Goal: Task Accomplishment & Management: Use online tool/utility

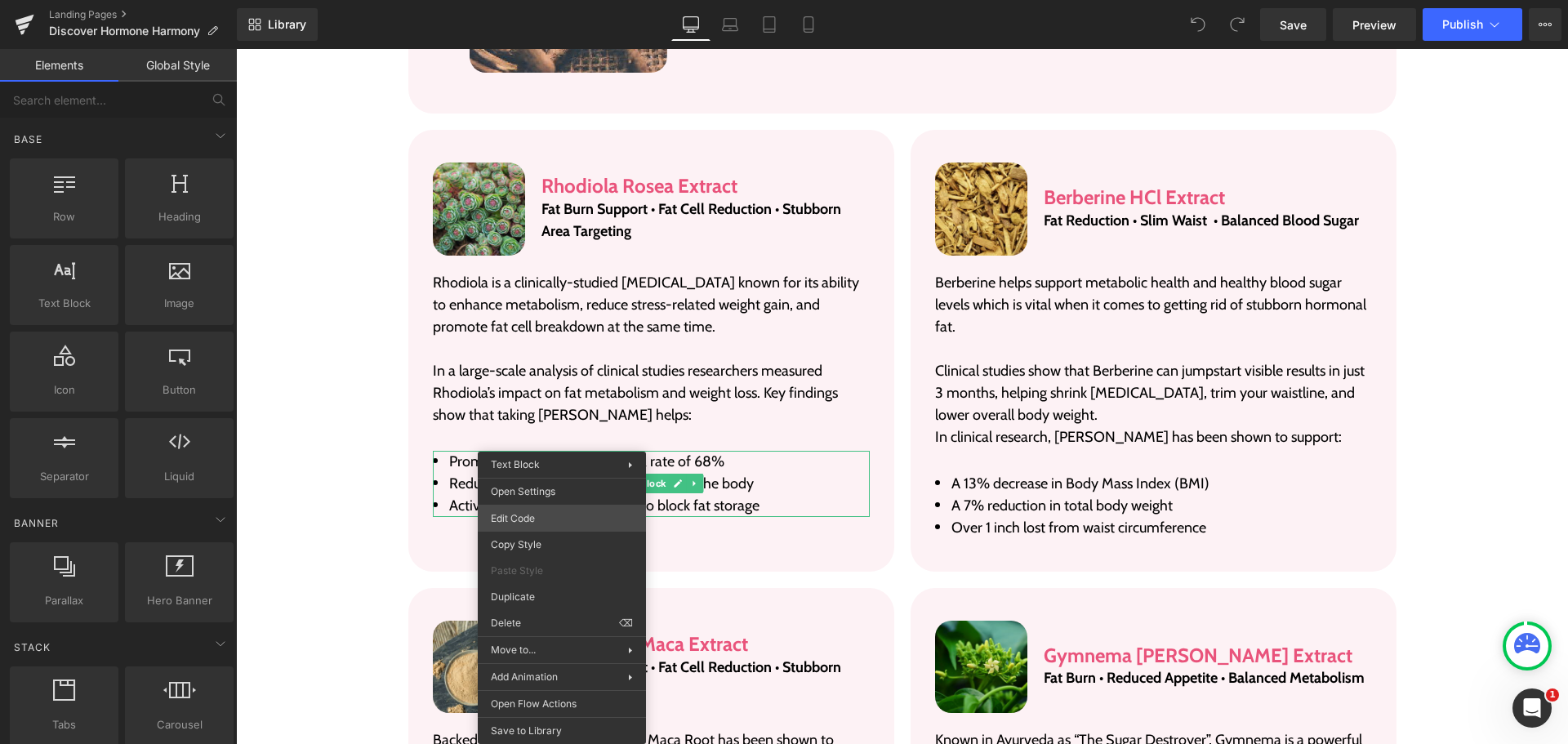
click at [535, 0] on div "You are previewing how the will restyle your page. You can not edit Elements in…" at bounding box center [784, 0] width 1568 height 0
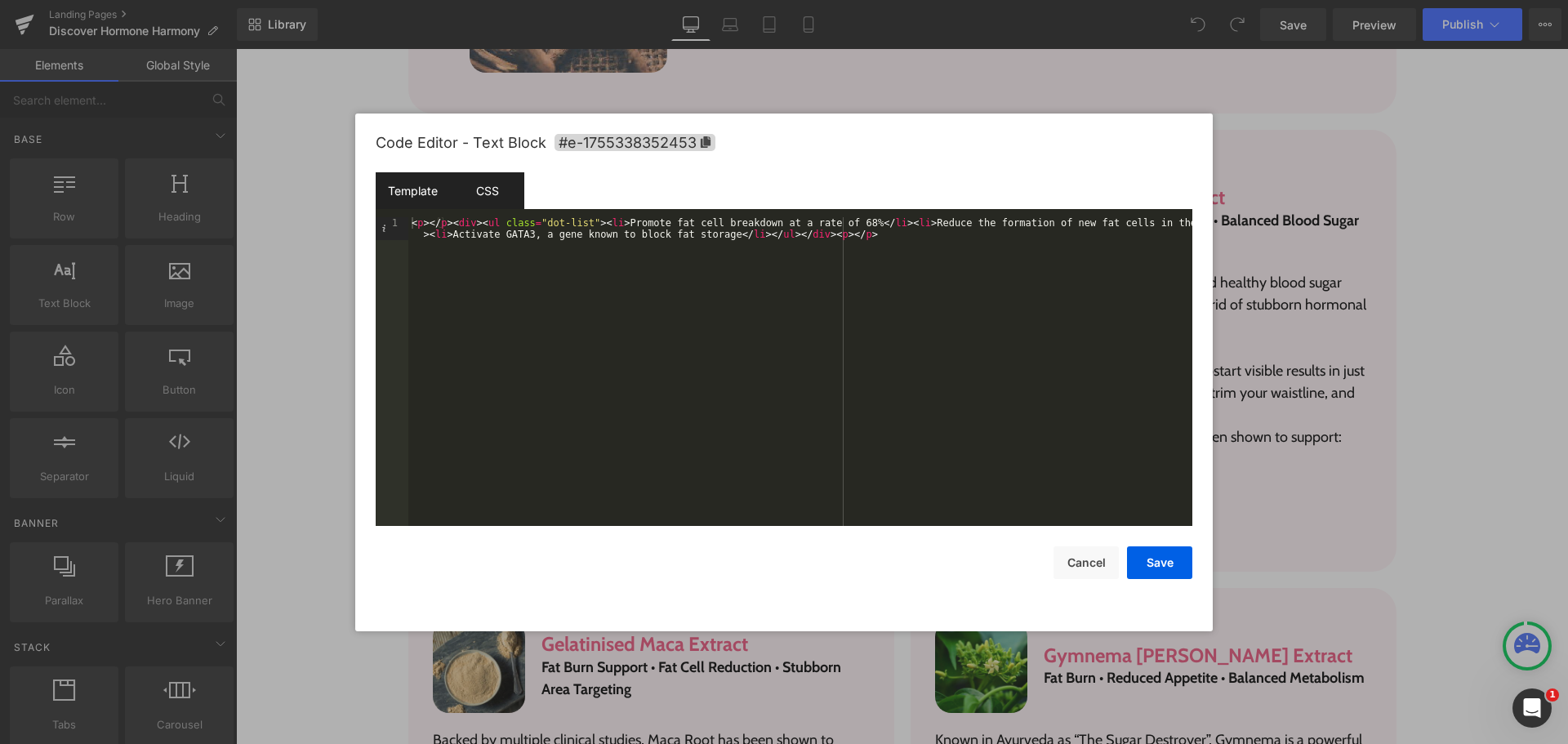
click at [490, 196] on div "CSS" at bounding box center [487, 190] width 74 height 37
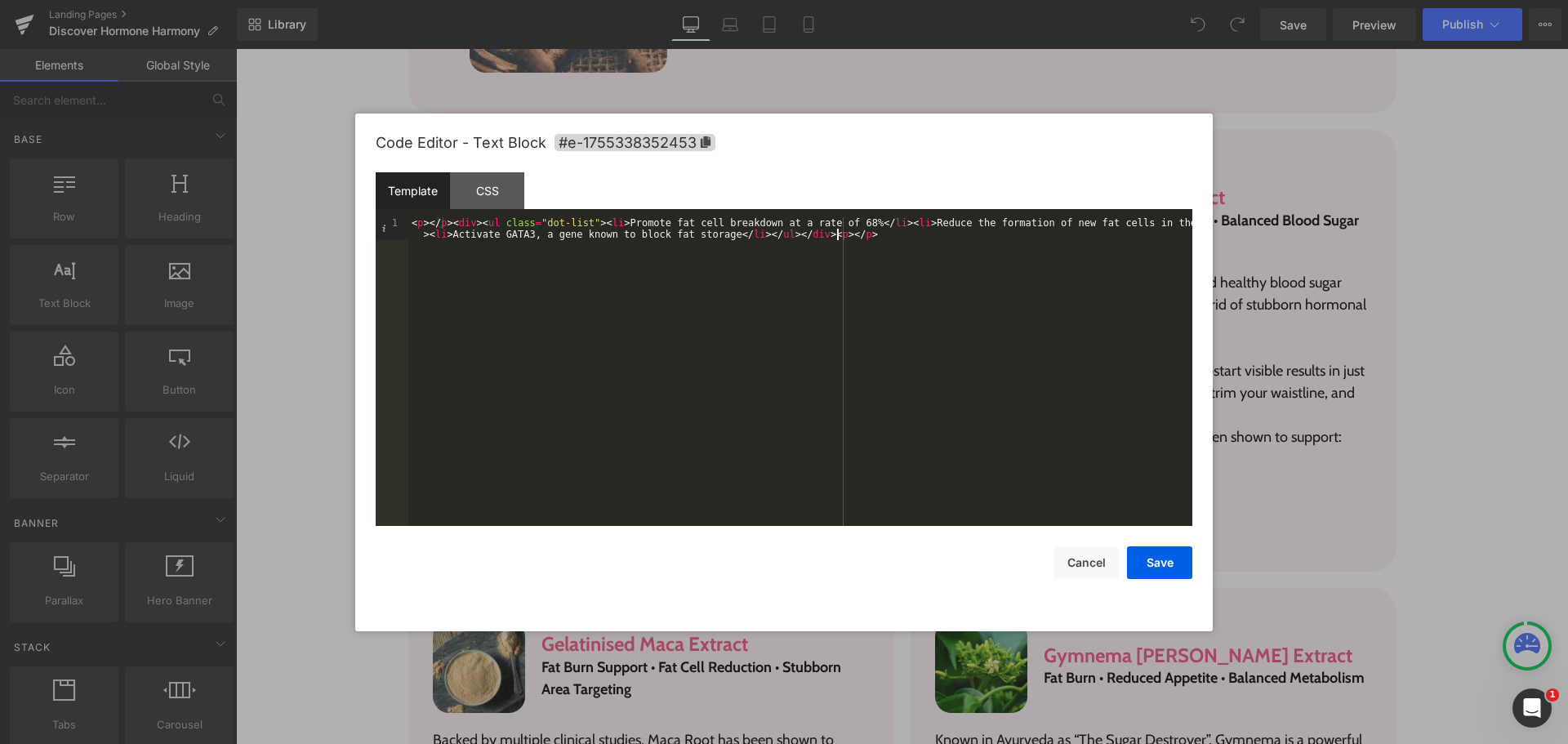
drag, startPoint x: 483, startPoint y: 224, endPoint x: 491, endPoint y: 221, distance: 8.5
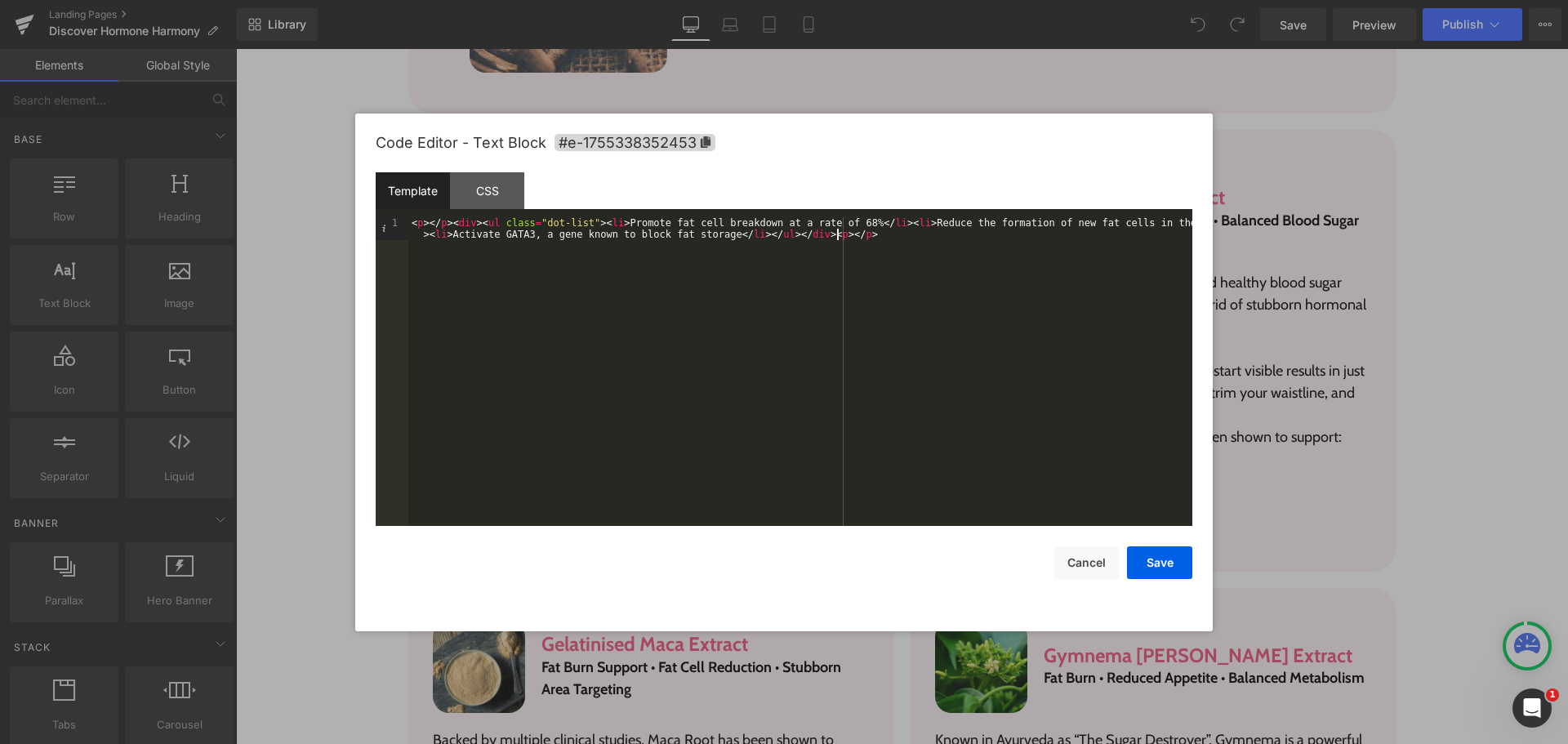
click at [475, 191] on div "CSS" at bounding box center [487, 190] width 74 height 37
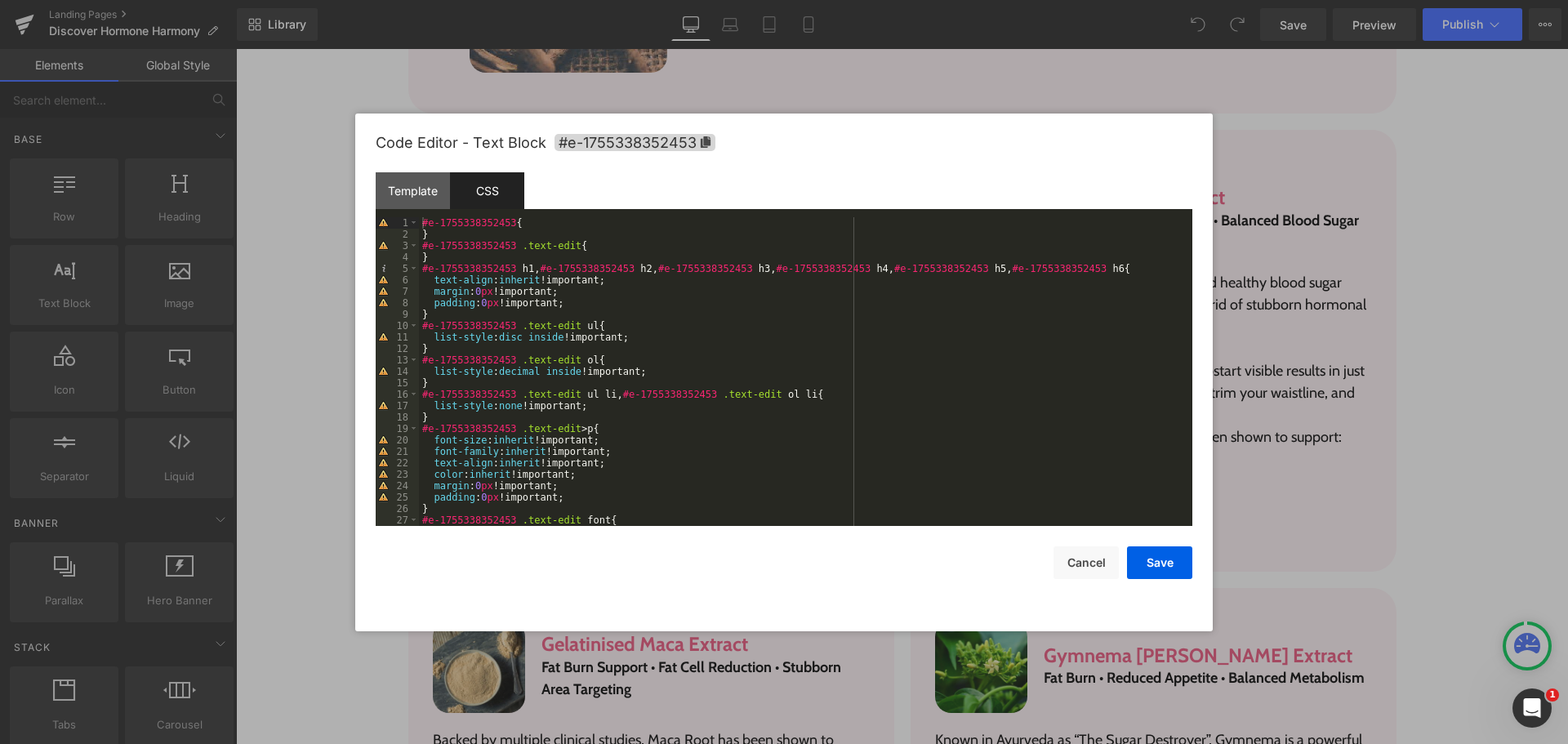
click at [290, 572] on div "#e-1755338352453 { } #e-1755338352453 .text-edit { } #e-1755338352453 h1 , #e-1…" at bounding box center [243, 619] width 93 height 93
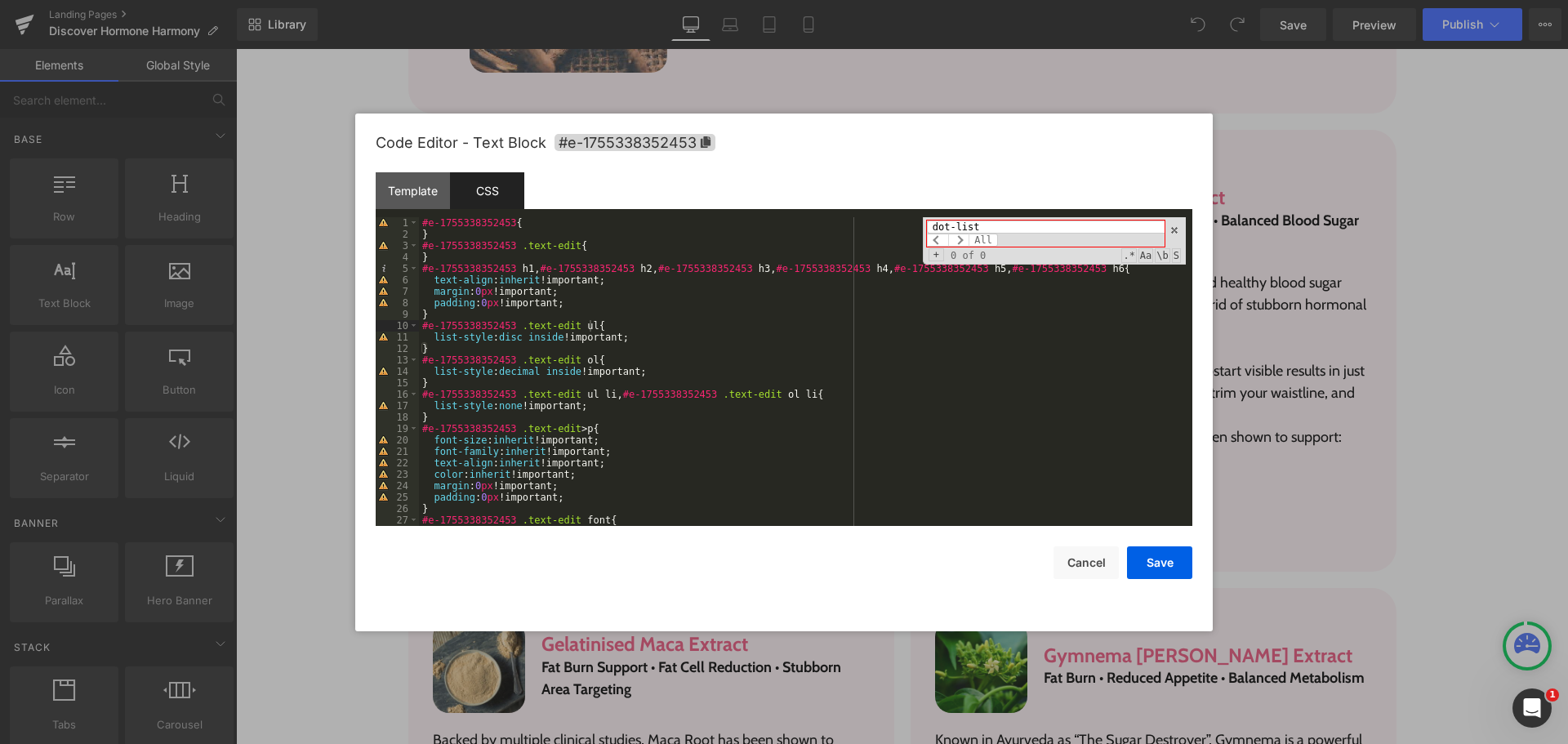
type input "dot-list"
click at [290, 572] on div "#e-1755338352453 { } #e-1755338352453 .text-edit { } #e-1755338352453 h1 , #e-1…" at bounding box center [243, 619] width 93 height 93
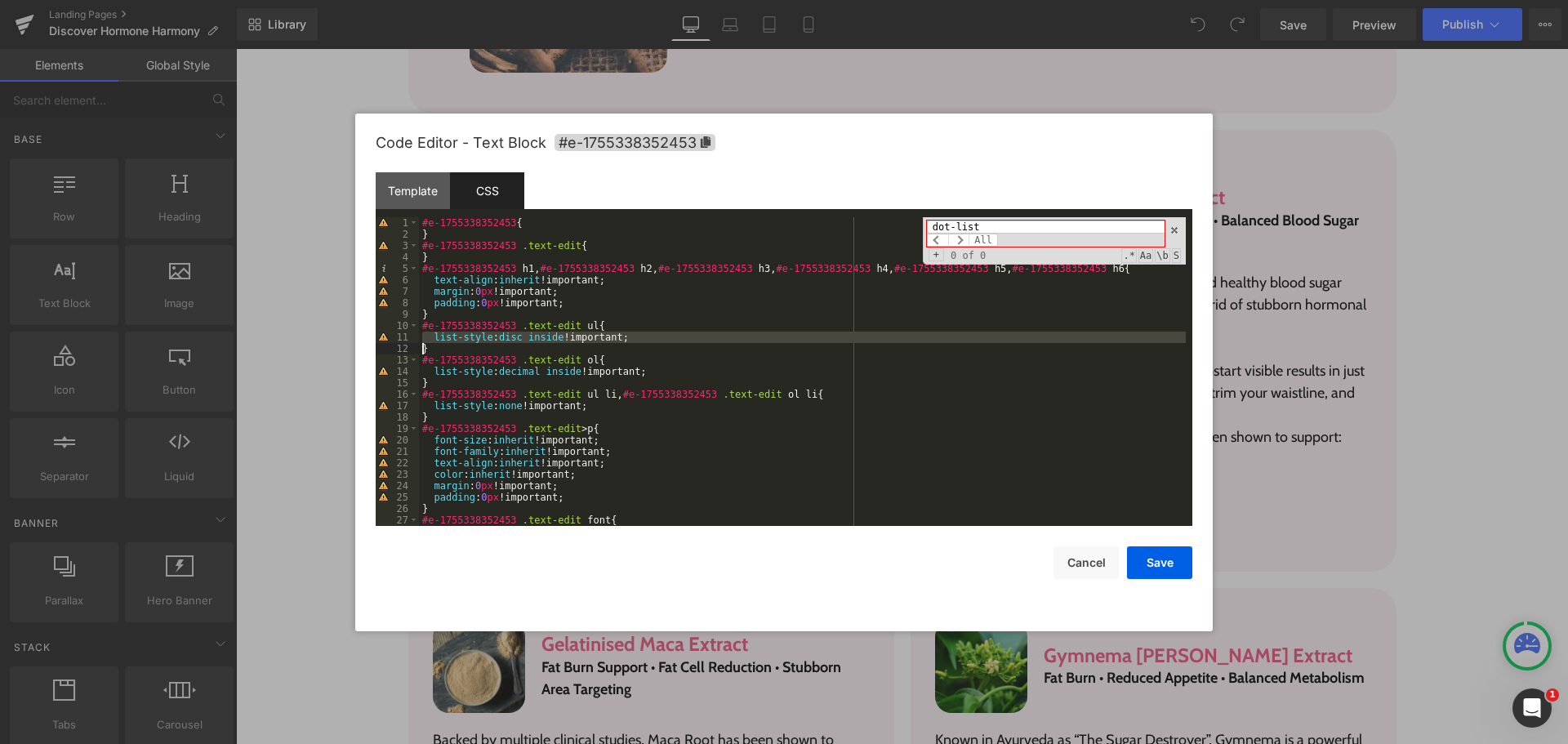
click at [290, 572] on div "#e-1755338352453 { } #e-1755338352453 .text-edit { } #e-1755338352453 h1 , #e-1…" at bounding box center [243, 619] width 93 height 93
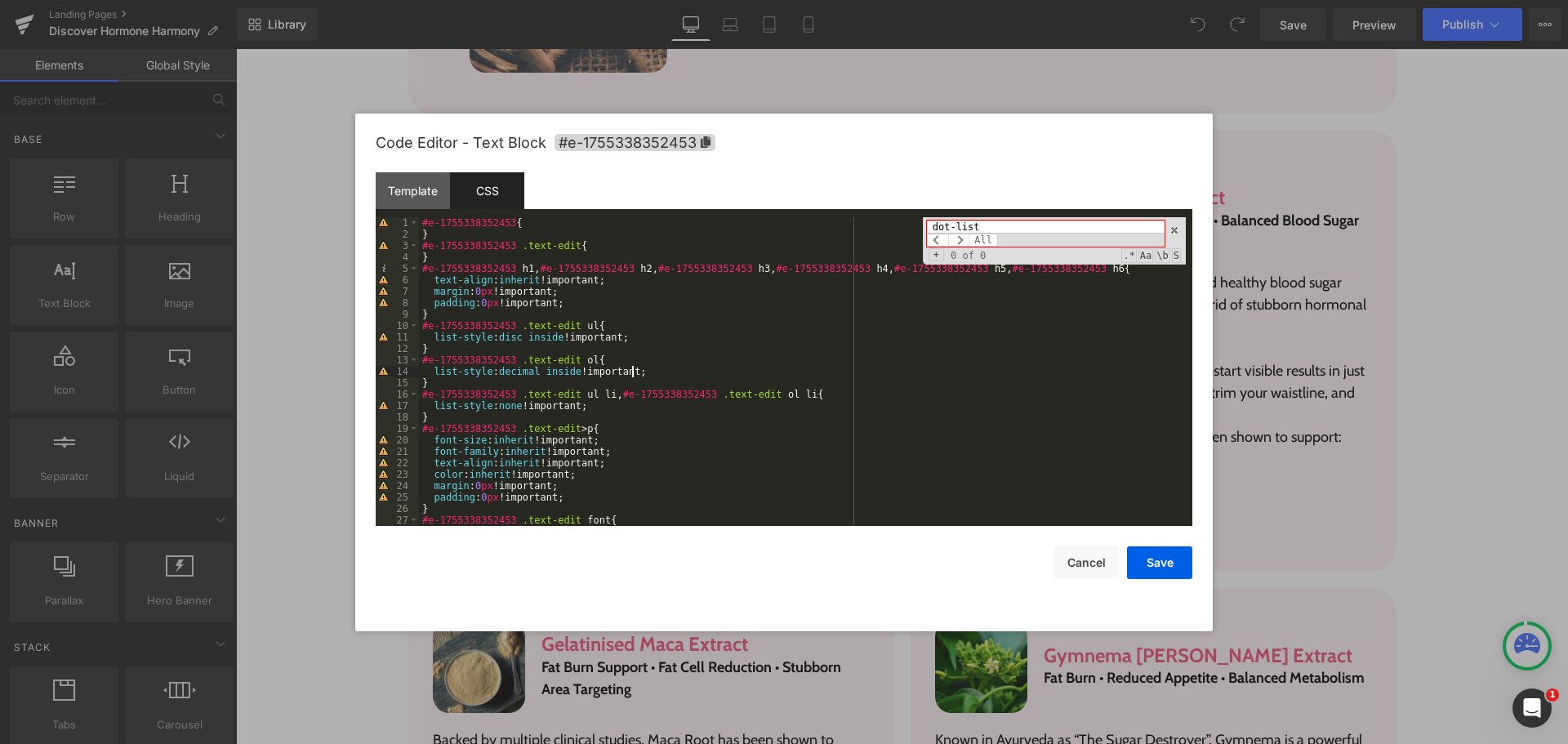
click at [290, 572] on div "#e-1755338352453 { } #e-1755338352453 .text-edit { } #e-1755338352453 h1 , #e-1…" at bounding box center [243, 619] width 93 height 93
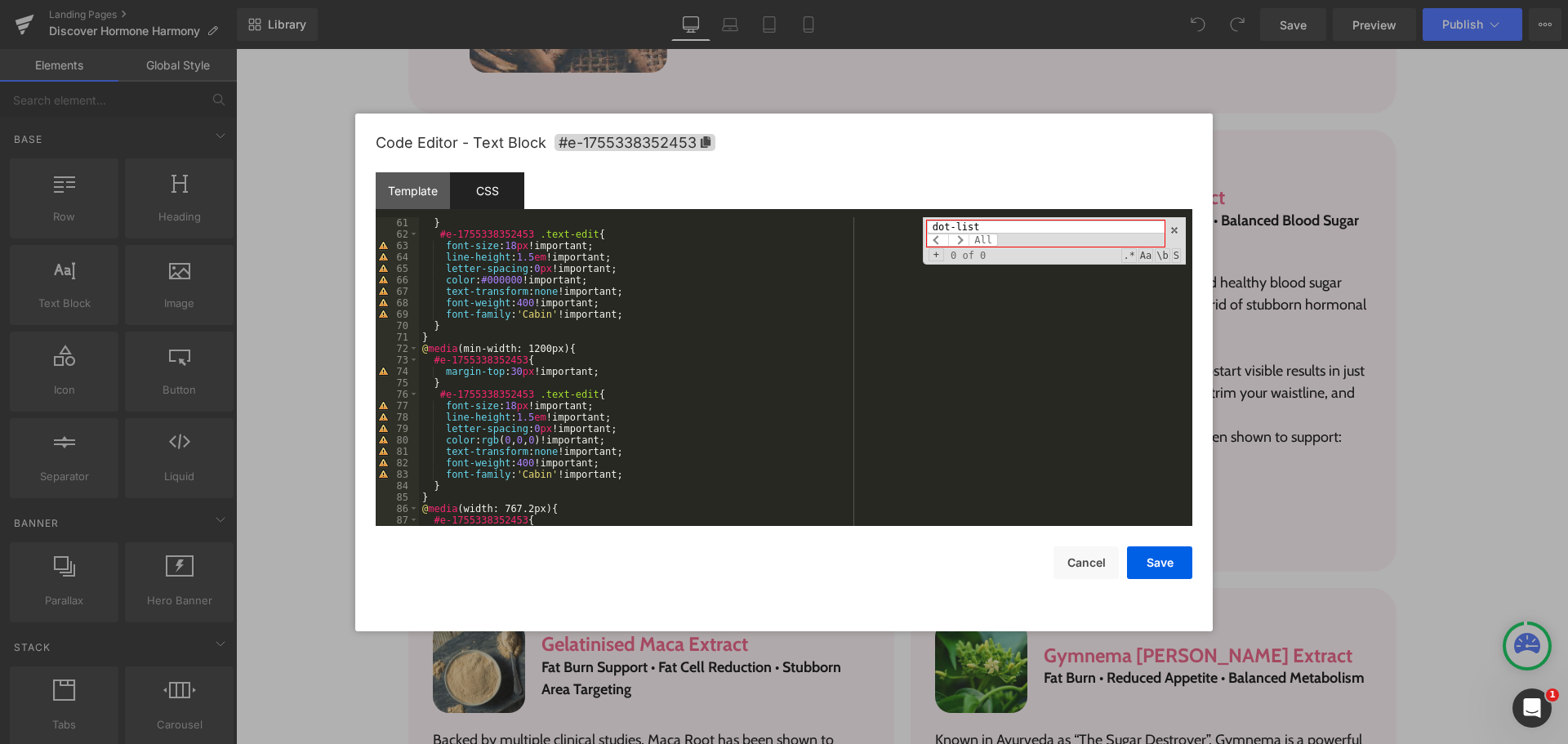
scroll to position [835, 0]
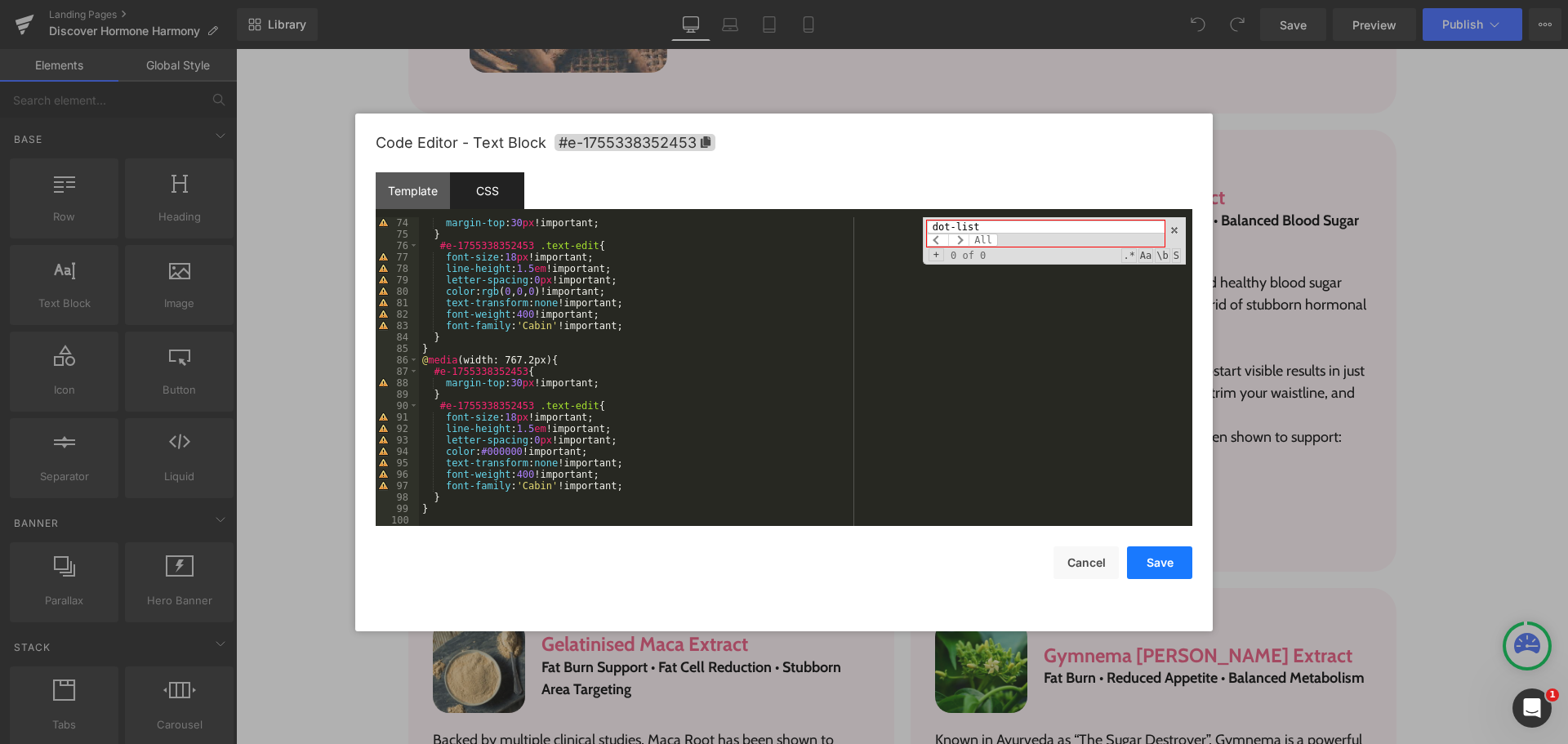
click at [633, 149] on button "Save" at bounding box center [469, 137] width 328 height 24
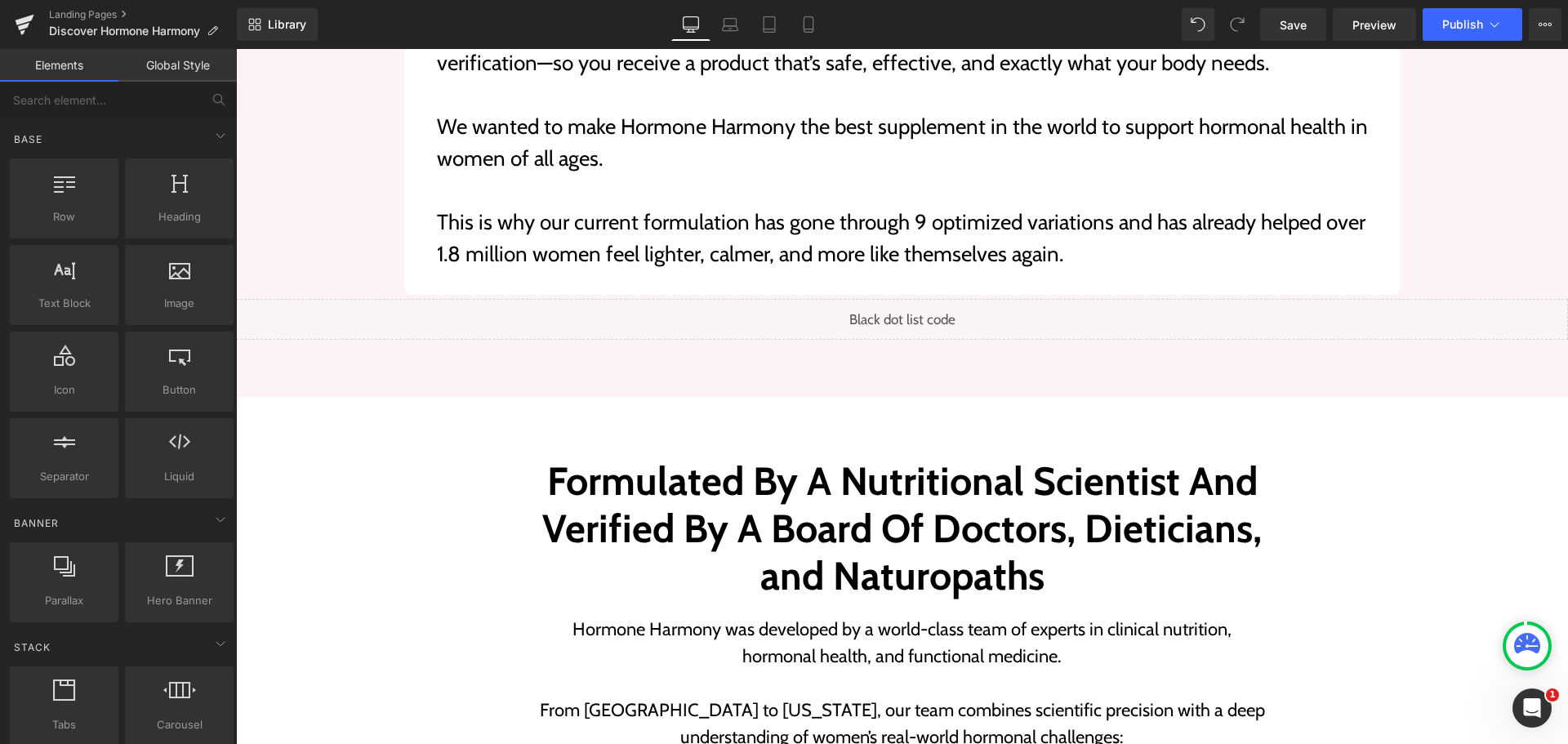
scroll to position [6863, 0]
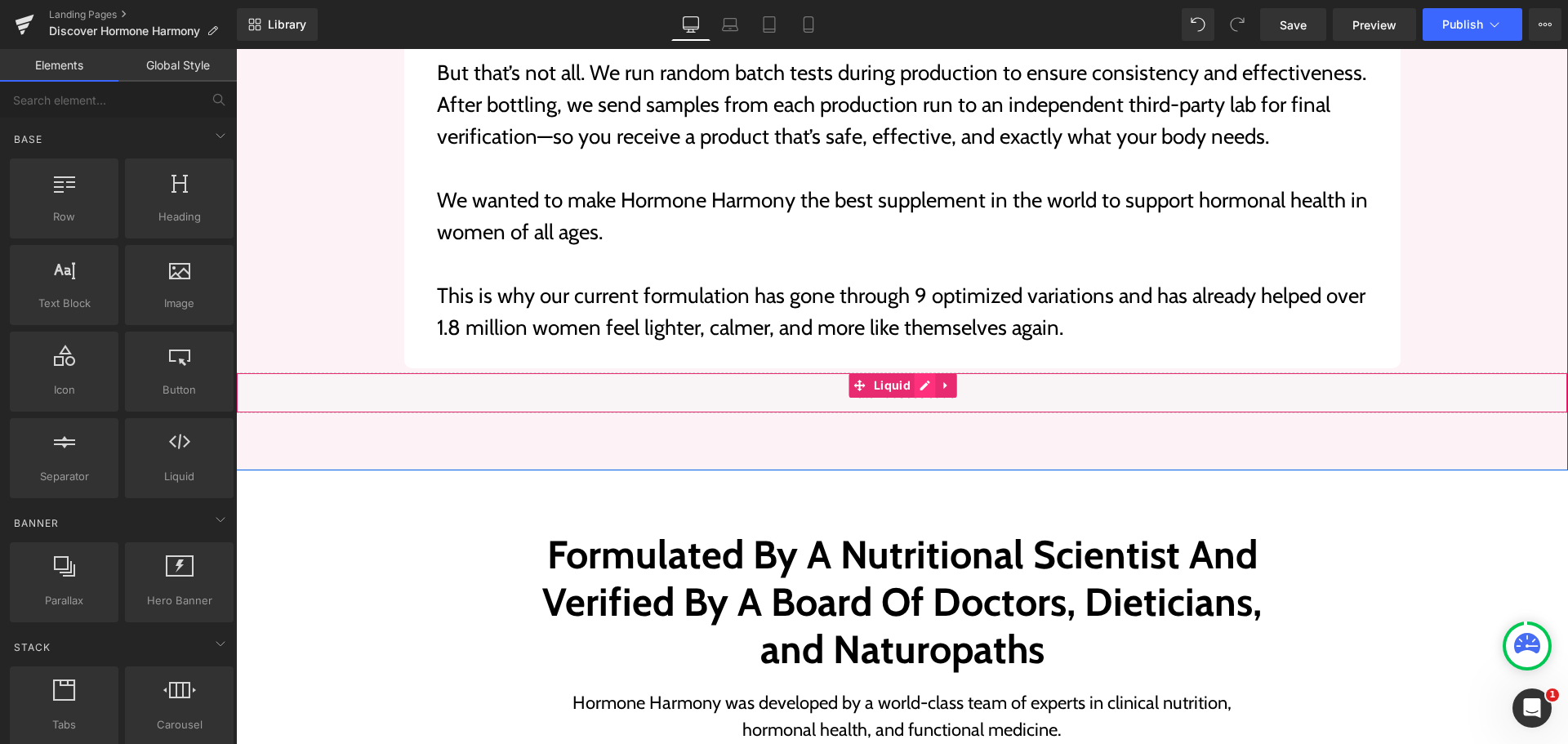
click at [911, 372] on div "Liquid" at bounding box center [902, 392] width 1332 height 41
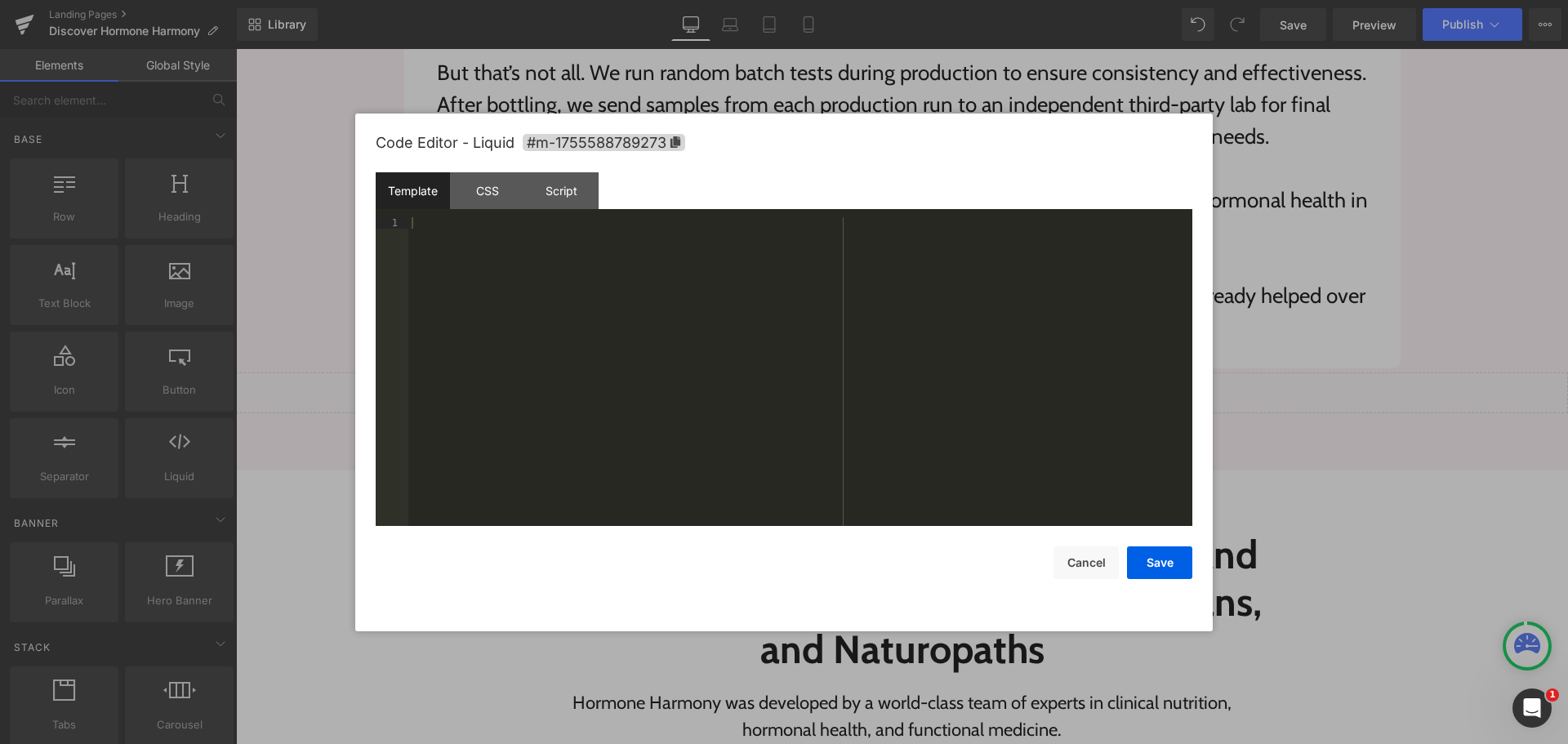
click at [489, 209] on div "Template CSS Script Data" at bounding box center [783, 194] width 817 height 44
click at [489, 205] on div "CSS" at bounding box center [487, 190] width 74 height 37
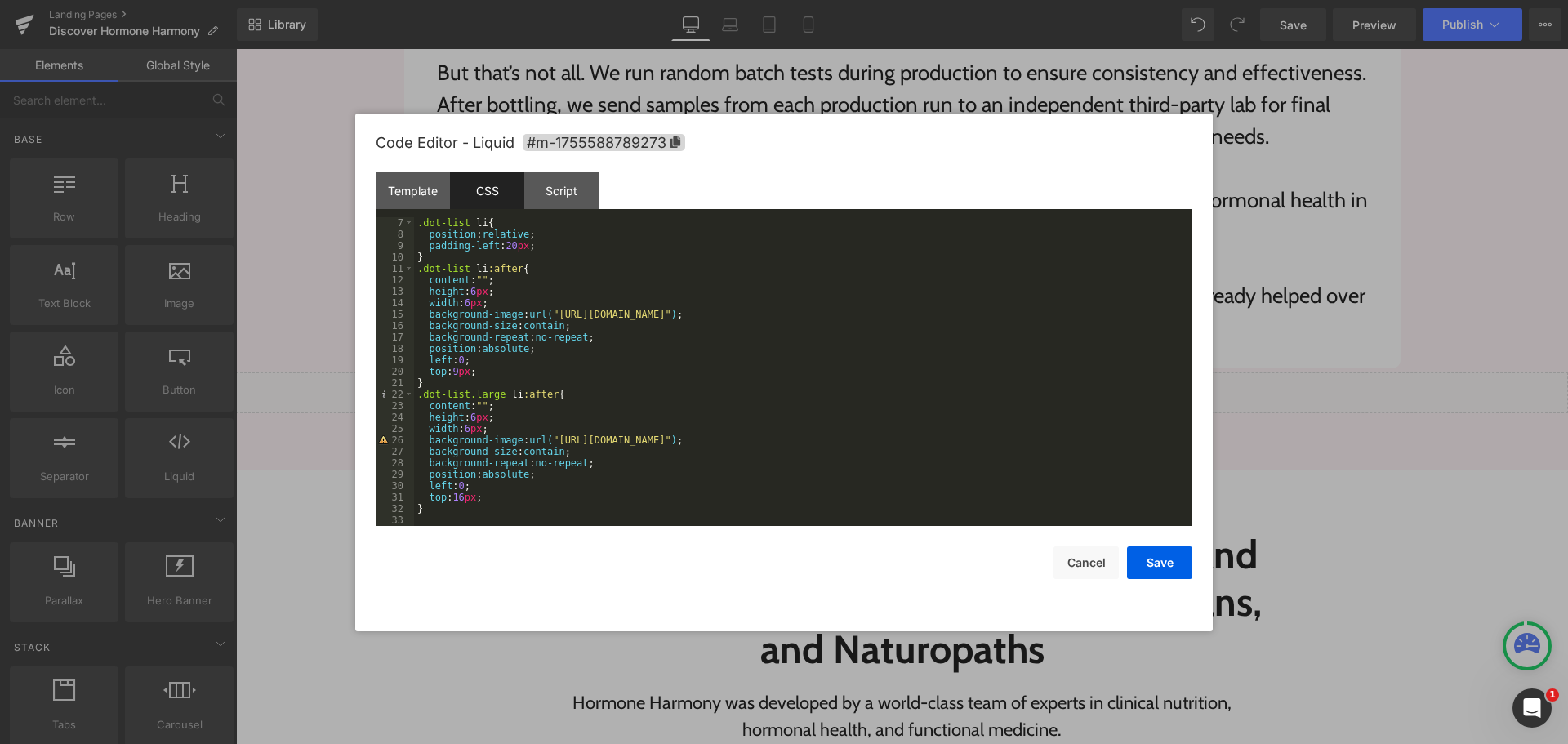
scroll to position [68, 0]
click at [431, 385] on div ".dot-list li { position : relative ; padding-left : 20 px ; } .dot-list li :aft…" at bounding box center [799, 383] width 771 height 332
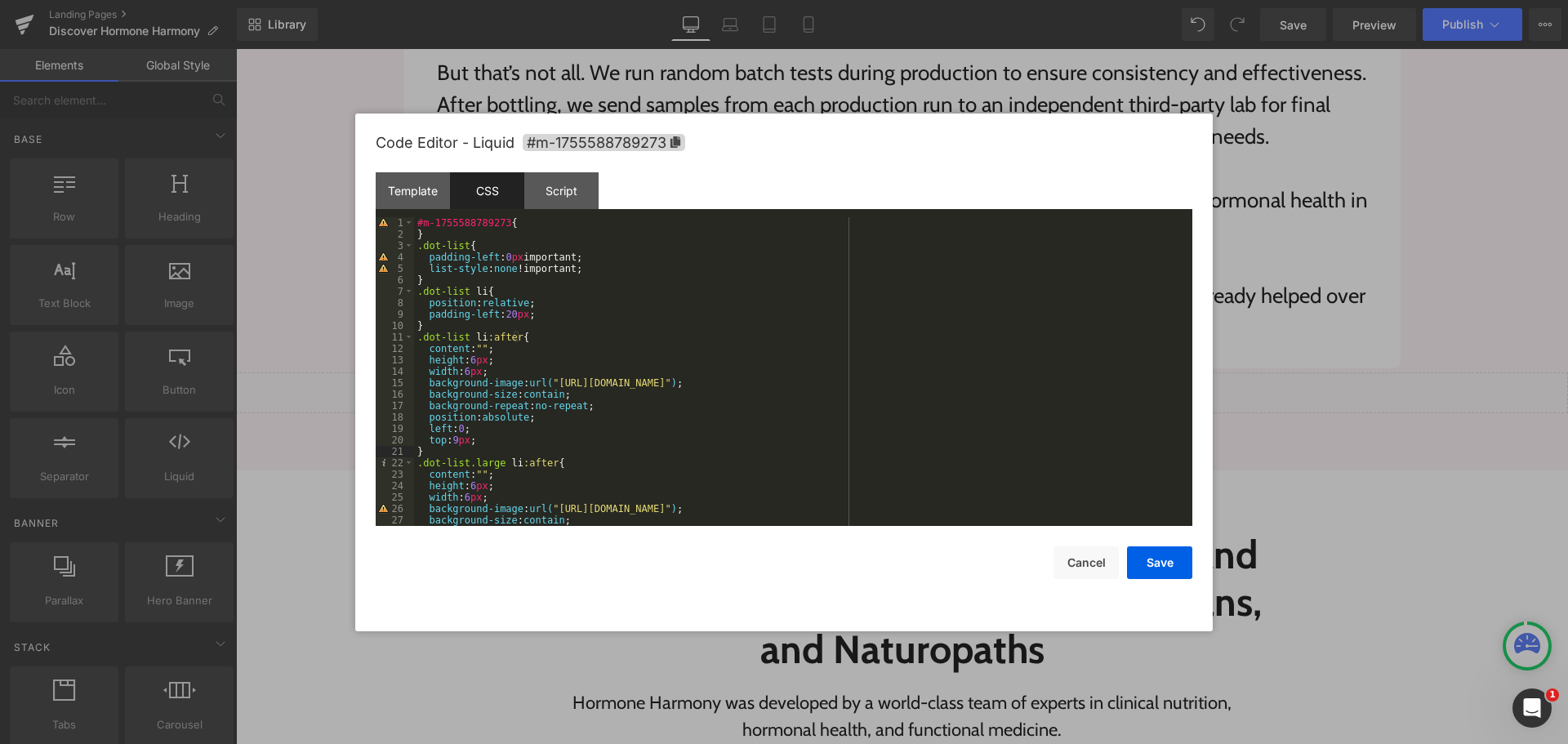
click at [415, 249] on div "#m-1755588789273 { } .dot-list { padding-left : 0 px important; list-style : no…" at bounding box center [799, 383] width 771 height 332
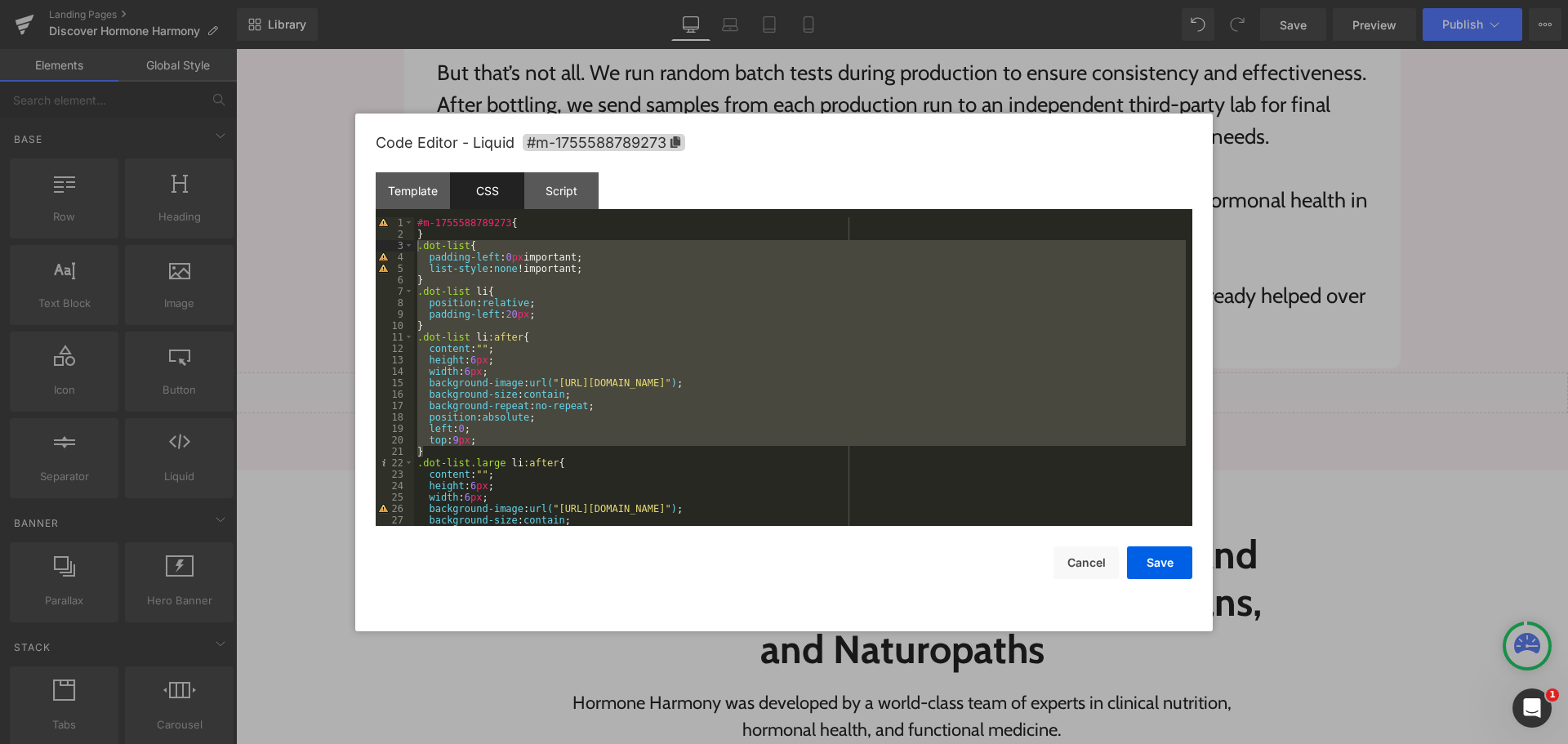
click at [1016, 650] on div at bounding box center [784, 372] width 1568 height 744
